Goal: Information Seeking & Learning: Learn about a topic

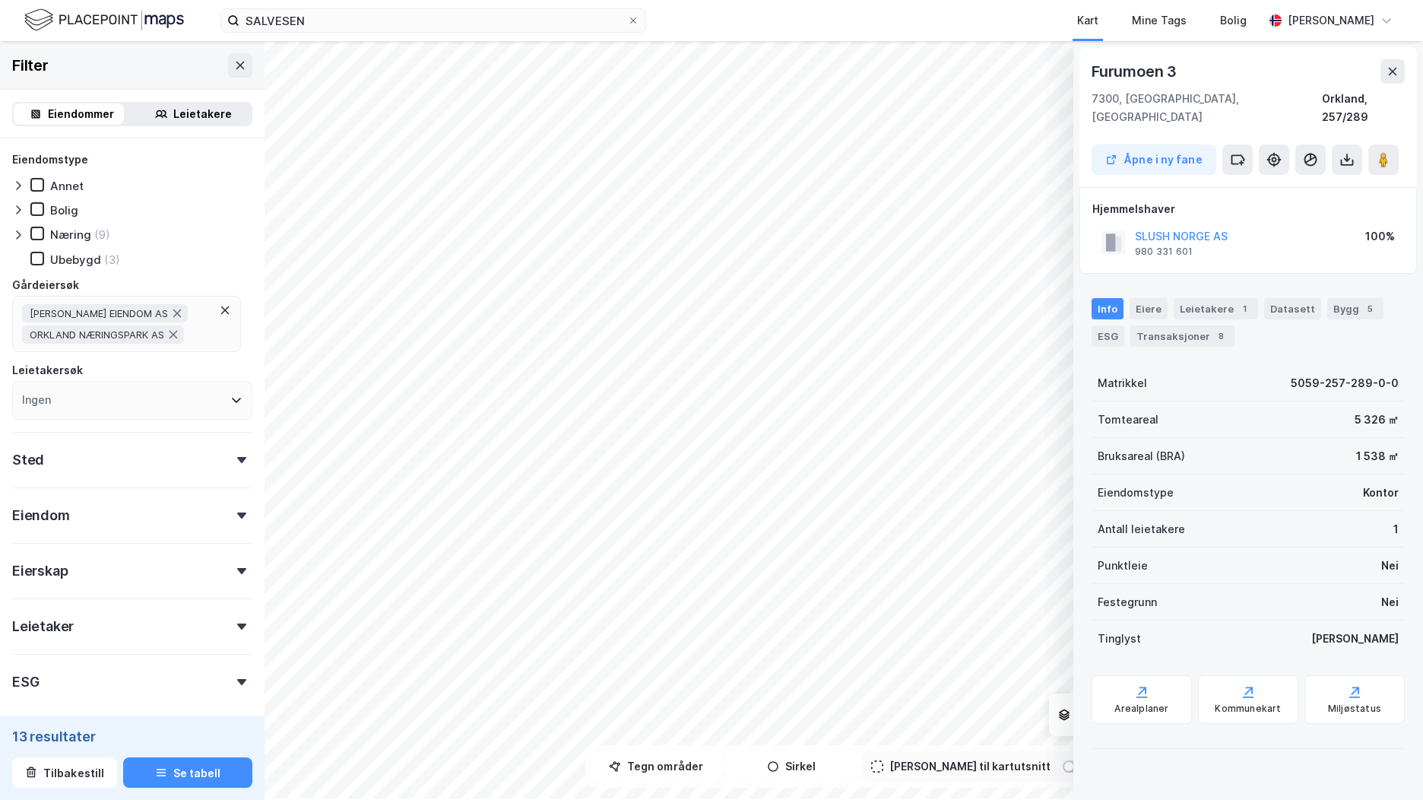
scroll to position [30, 0]
click at [96, 27] on img at bounding box center [104, 20] width 160 height 27
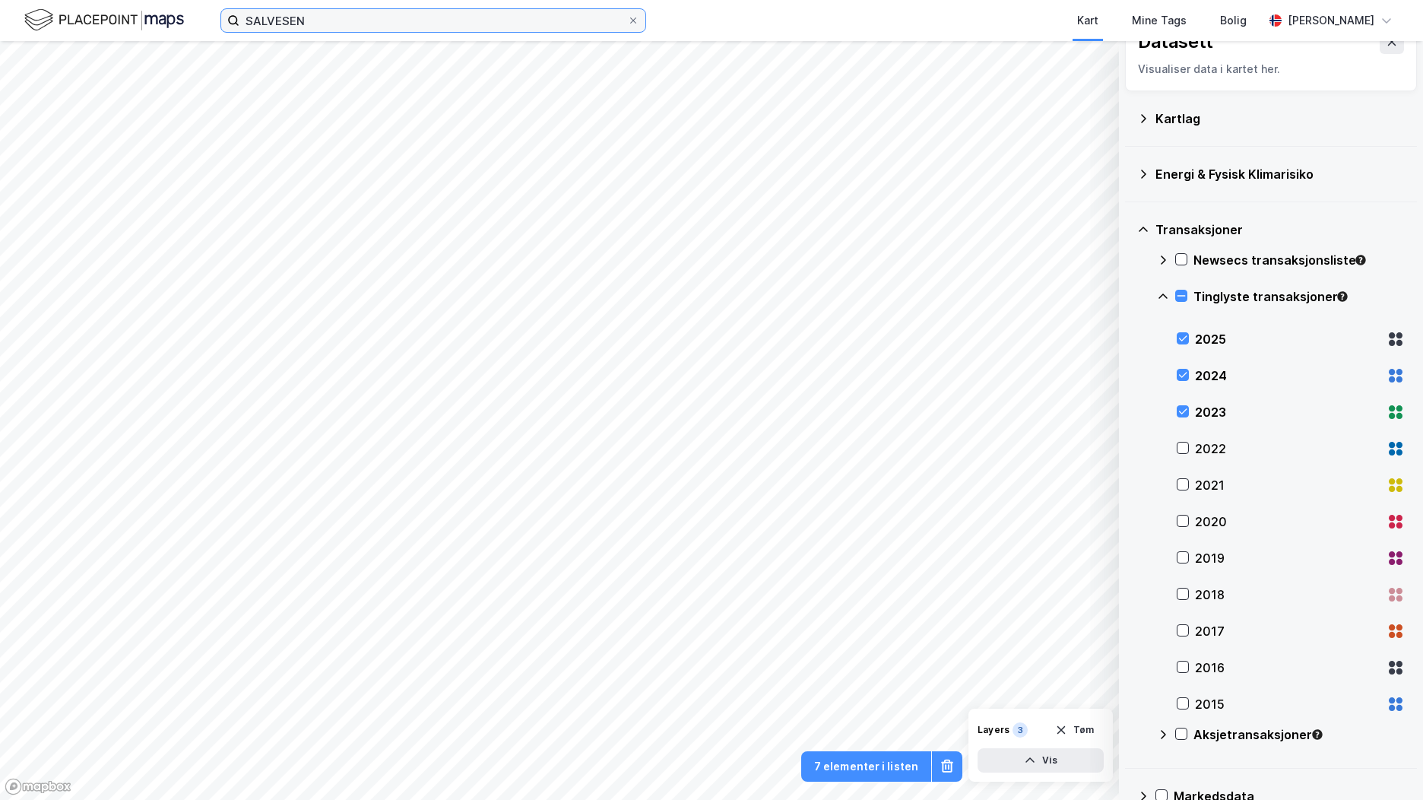
click at [285, 20] on input "SALVESEN" at bounding box center [433, 20] width 388 height 23
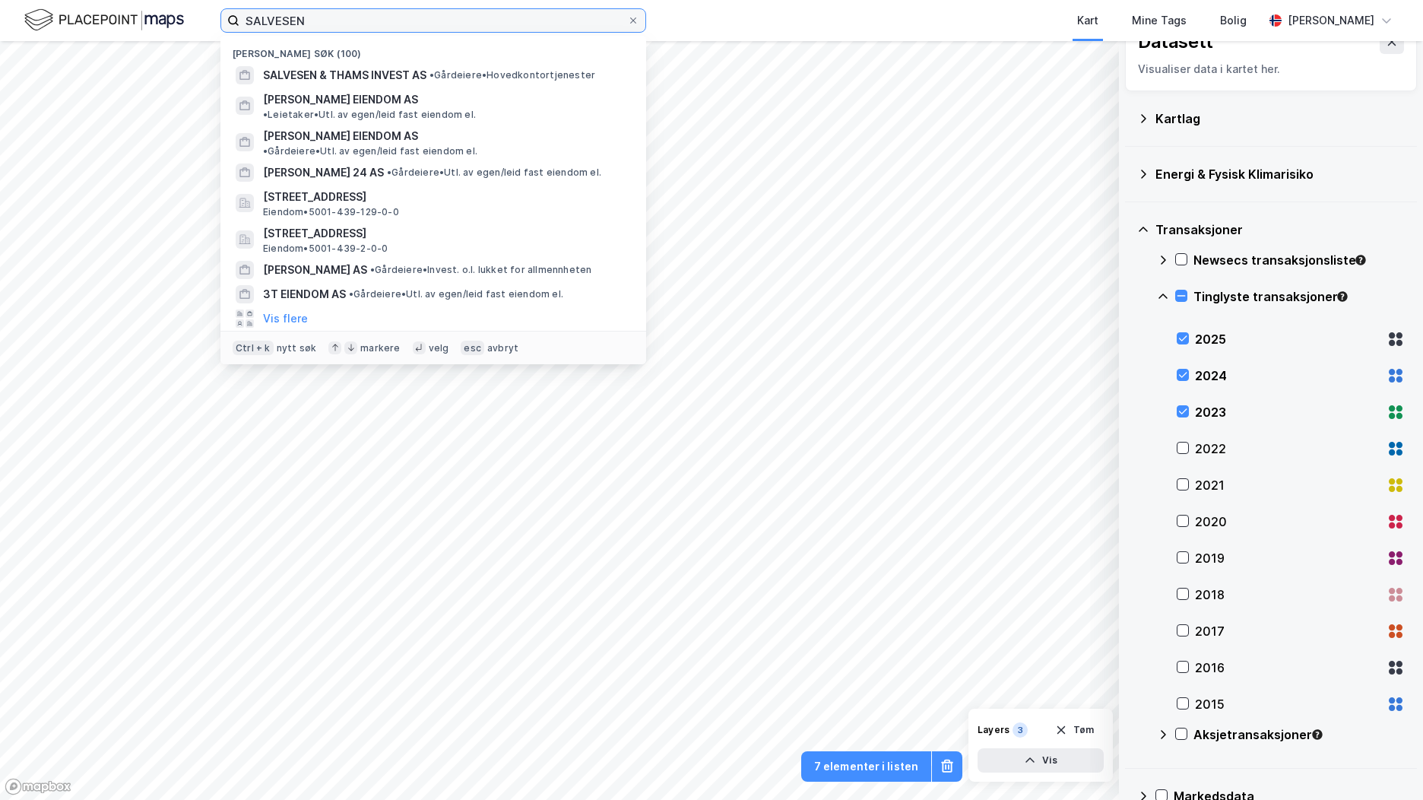
click at [285, 20] on input "SALVESEN" at bounding box center [433, 20] width 388 height 23
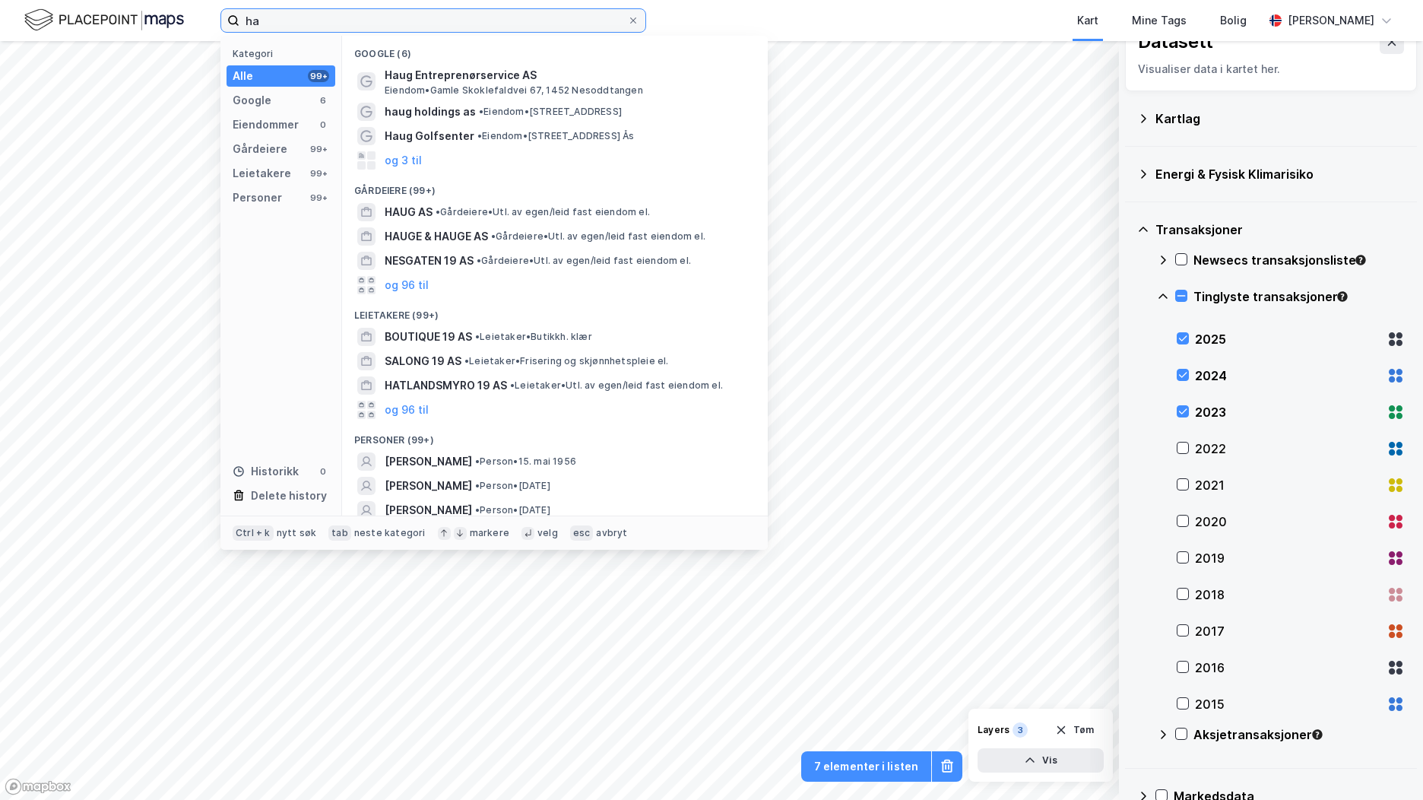
type input "h"
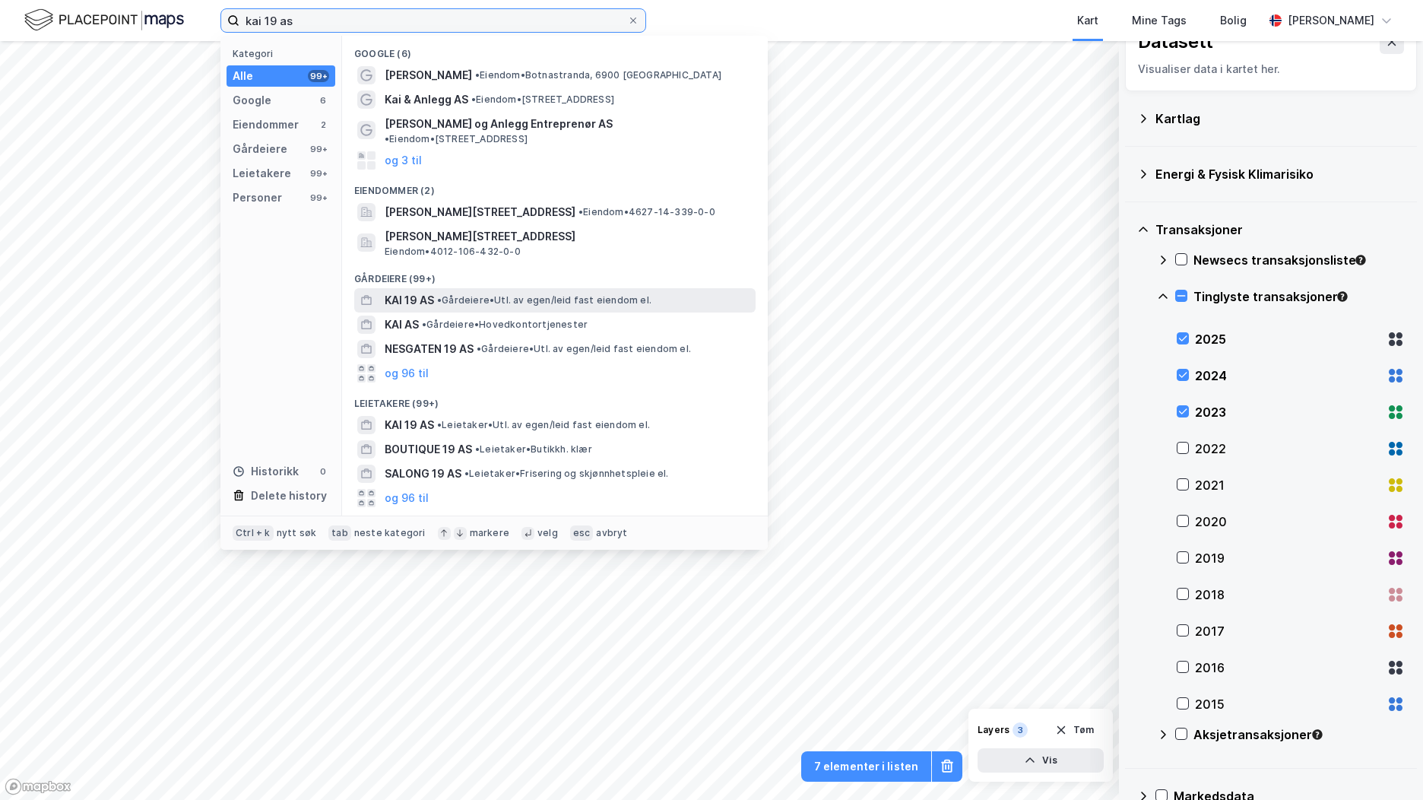
type input "kai 19 as"
click at [436, 291] on div "KAI 19 AS • Gårdeiere • Utl. av egen/leid fast eiendom el." at bounding box center [569, 300] width 368 height 18
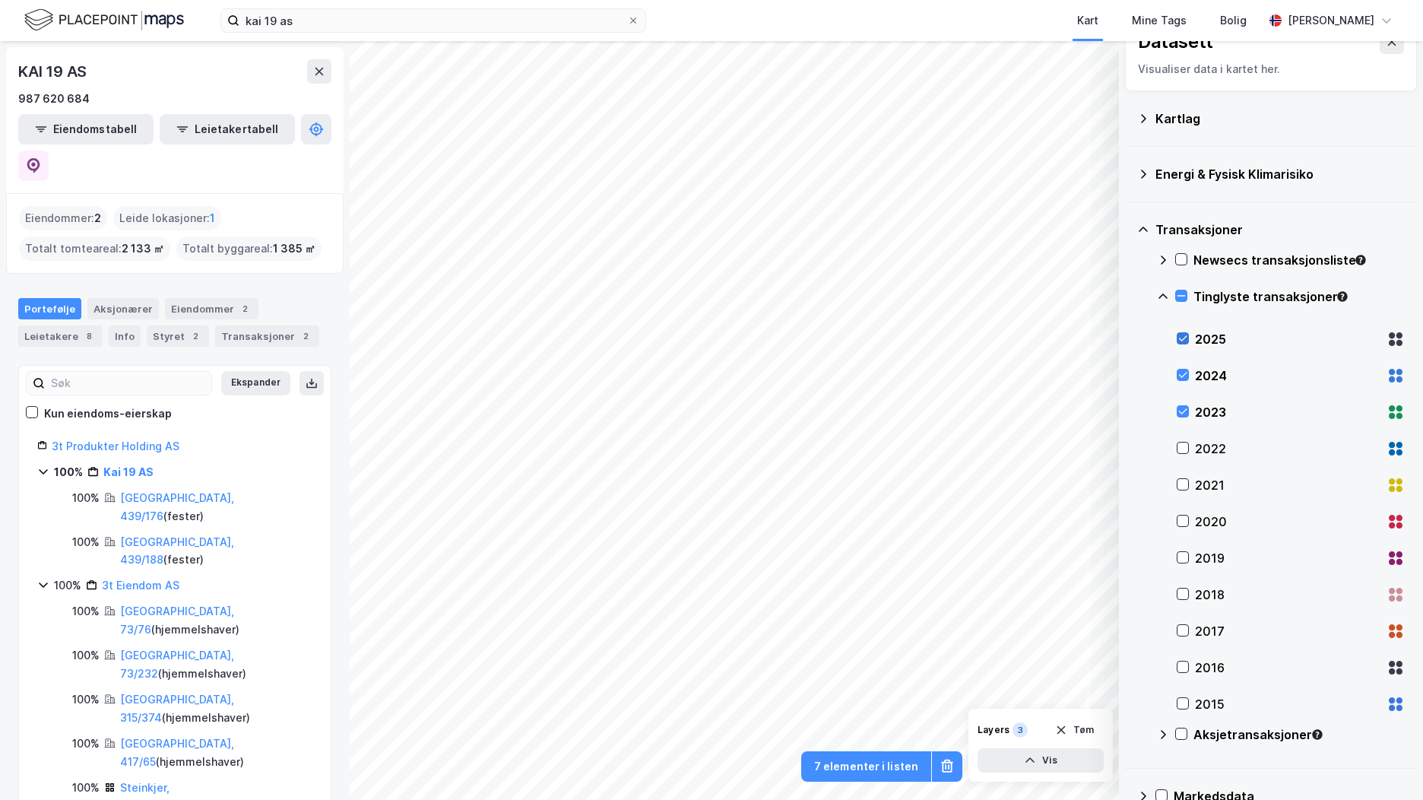
click at [1187, 334] on icon at bounding box center [1183, 338] width 11 height 11
click at [1186, 370] on icon at bounding box center [1183, 374] width 11 height 11
click at [1182, 412] on icon at bounding box center [1183, 411] width 11 height 11
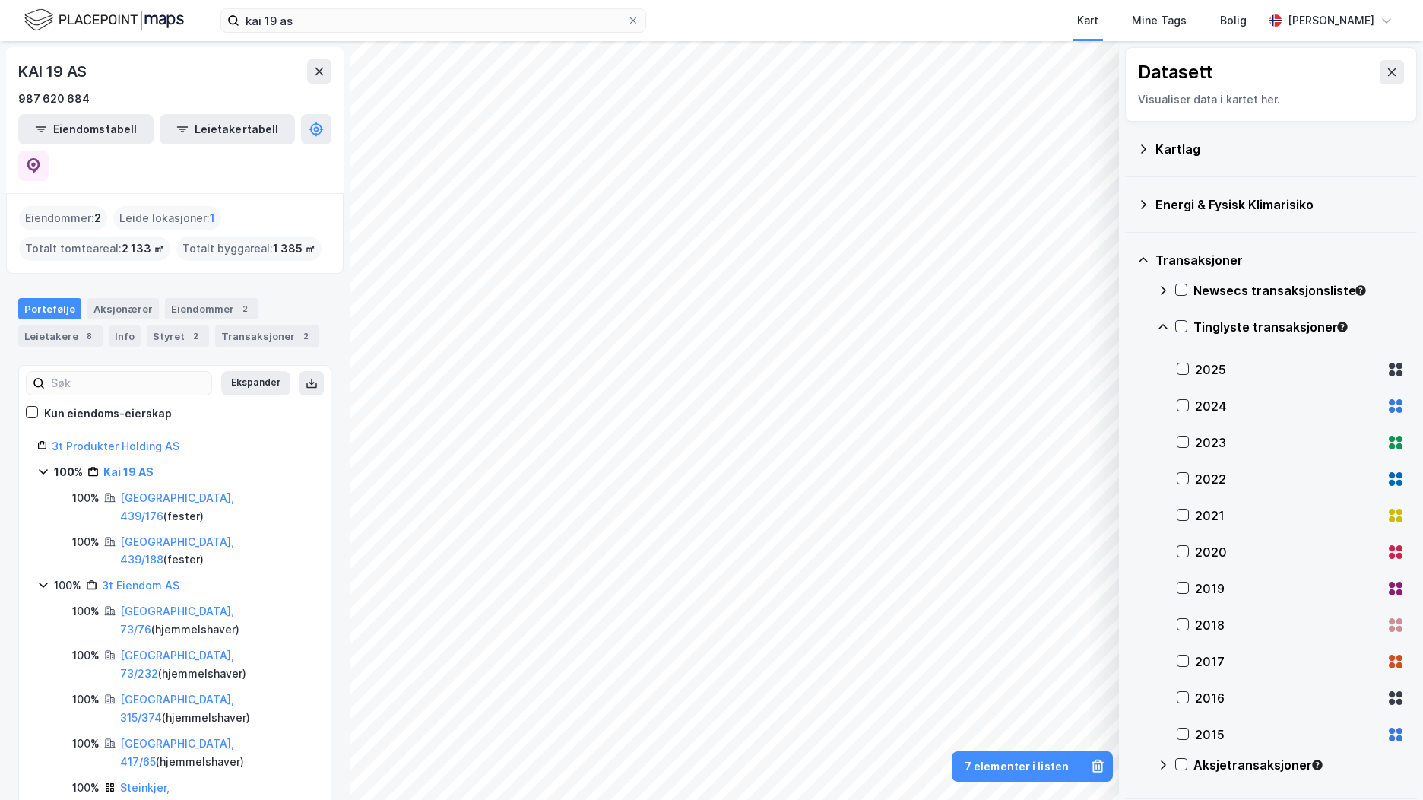
click at [1137, 265] on icon at bounding box center [1143, 260] width 12 height 12
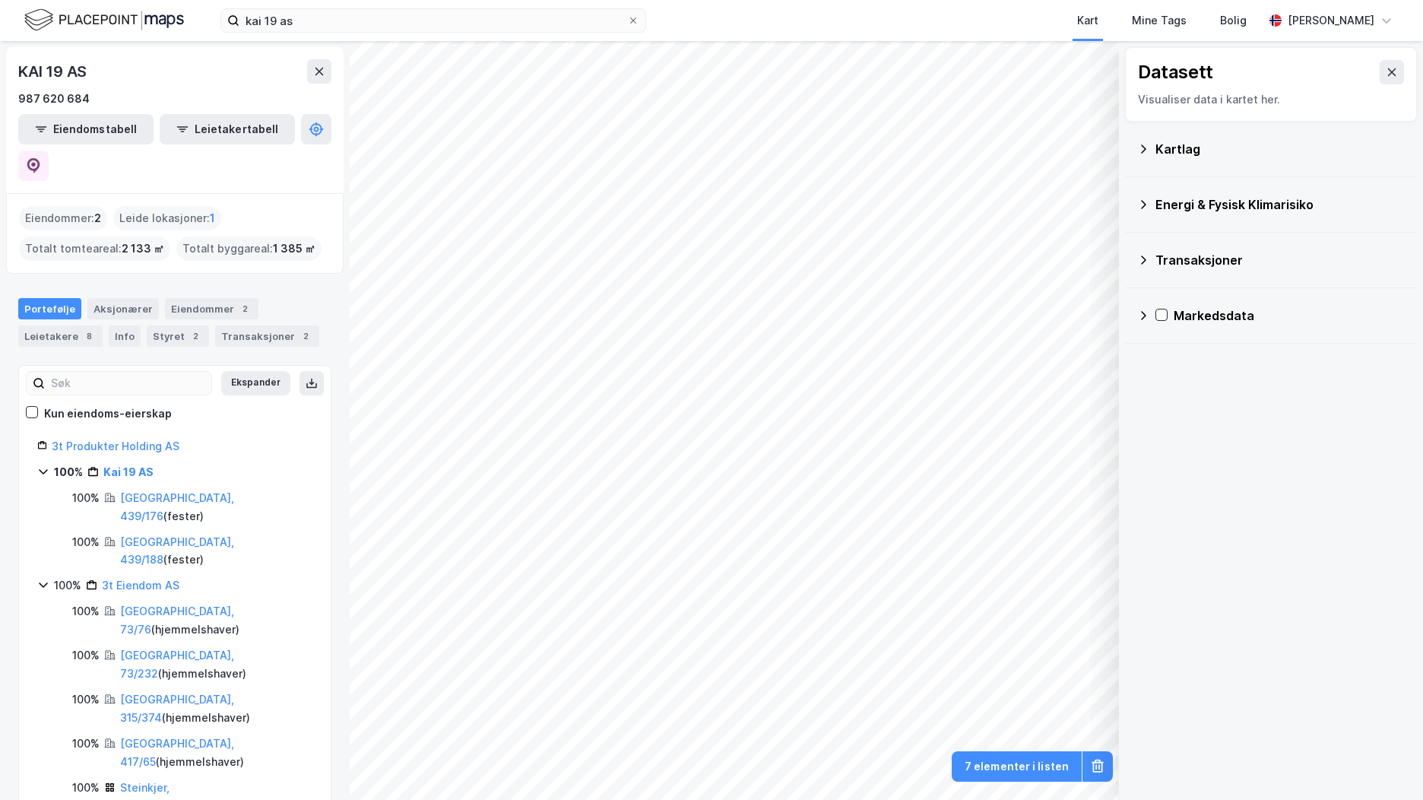
click at [1137, 149] on icon at bounding box center [1143, 149] width 12 height 12
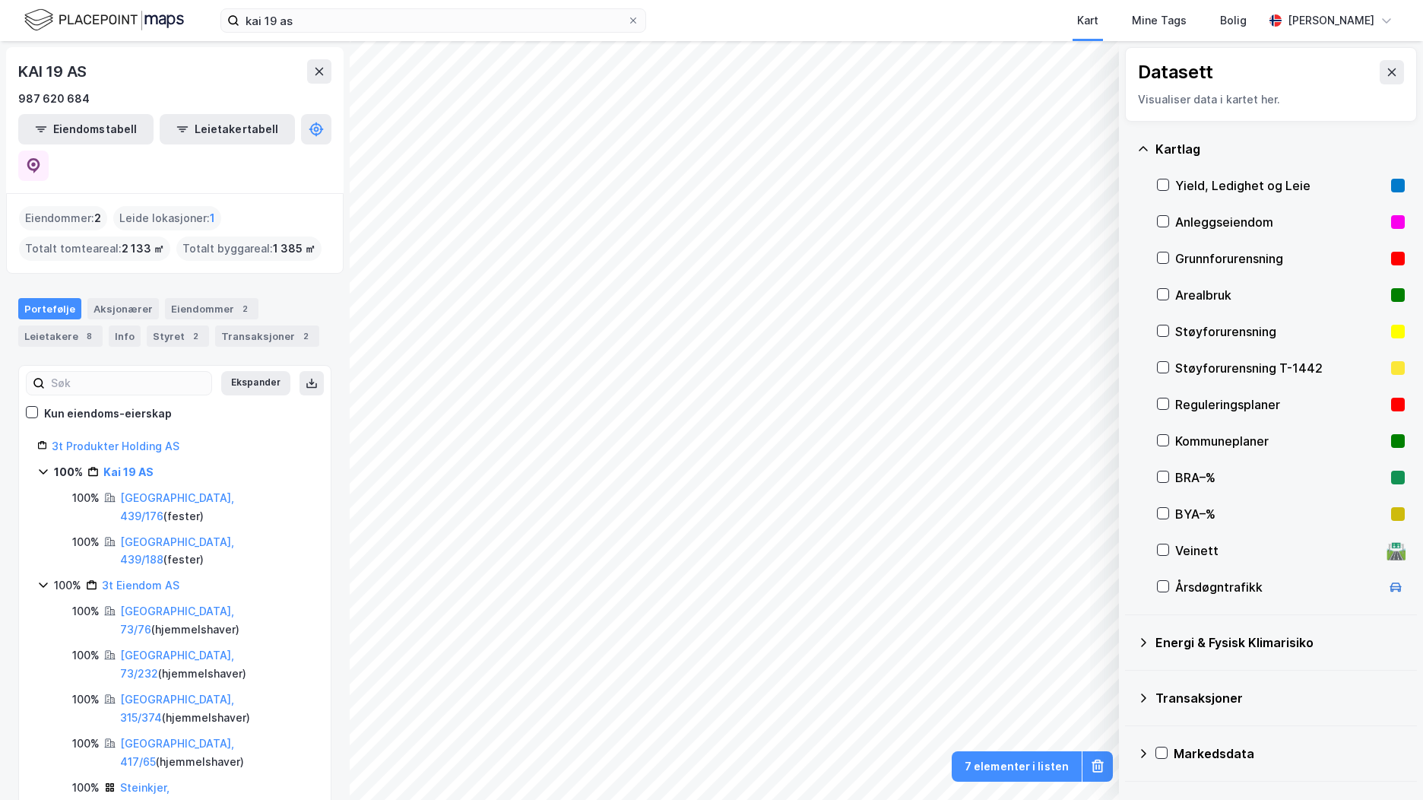
click at [1170, 474] on div "BRA–%" at bounding box center [1281, 477] width 248 height 36
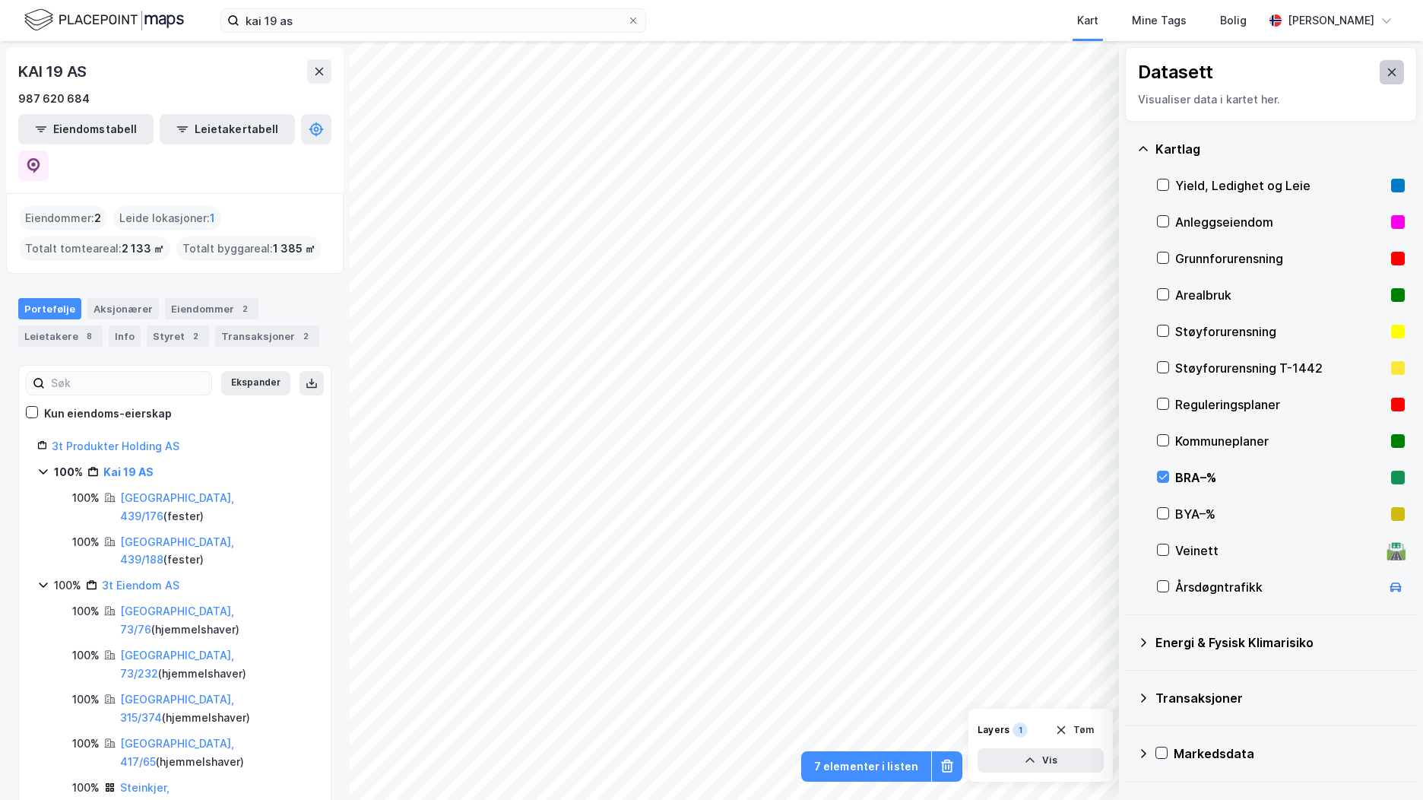
click at [1386, 75] on icon at bounding box center [1392, 72] width 12 height 12
